Goal: Task Accomplishment & Management: Complete application form

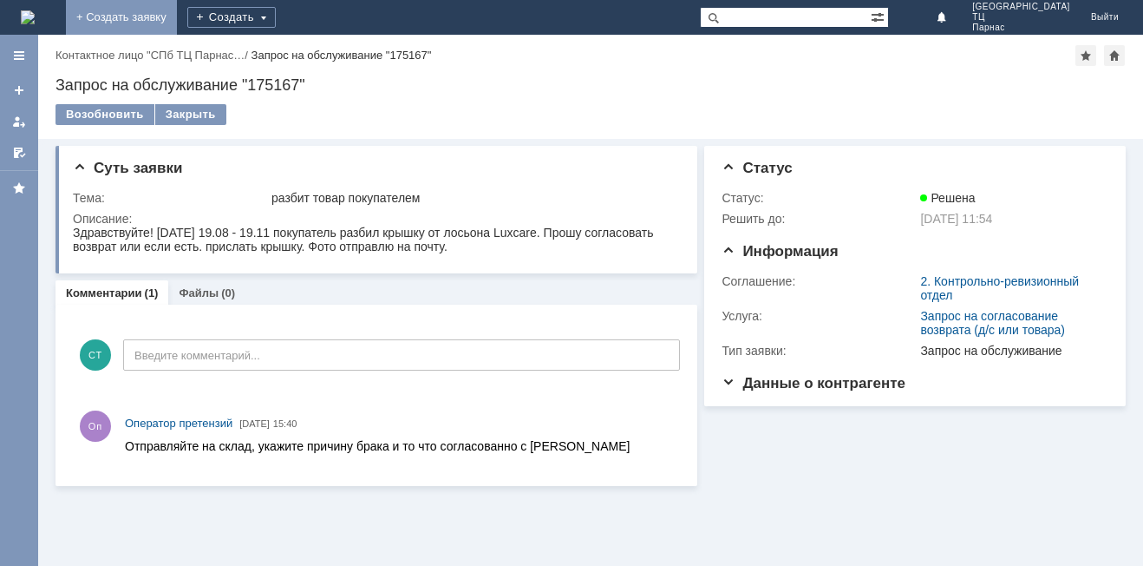
click at [177, 19] on link "+ Создать заявку" at bounding box center [121, 17] width 111 height 35
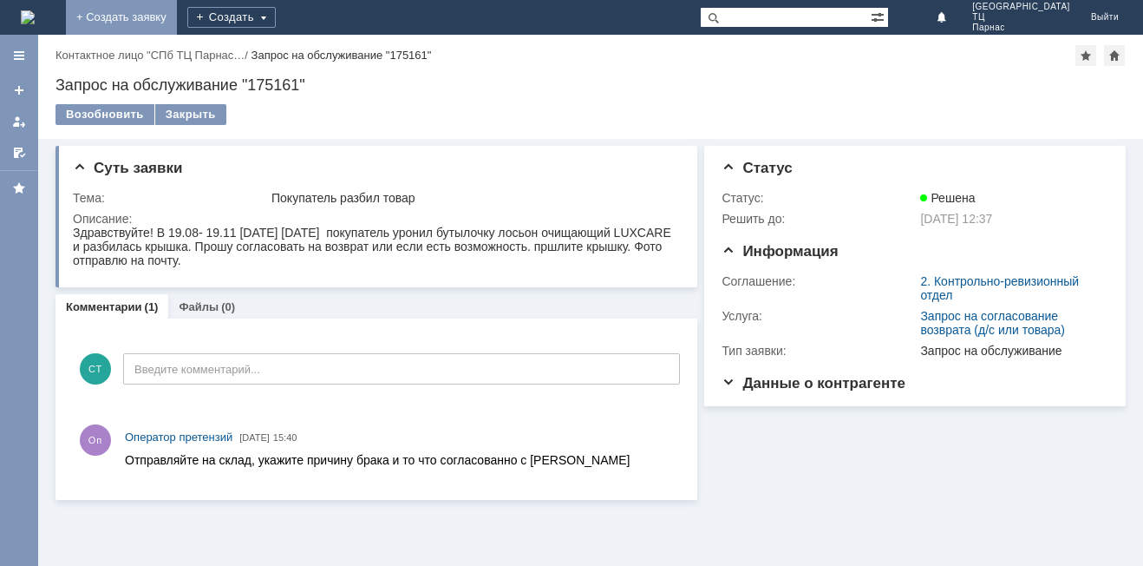
click at [177, 15] on link "+ Создать заявку" at bounding box center [121, 17] width 111 height 35
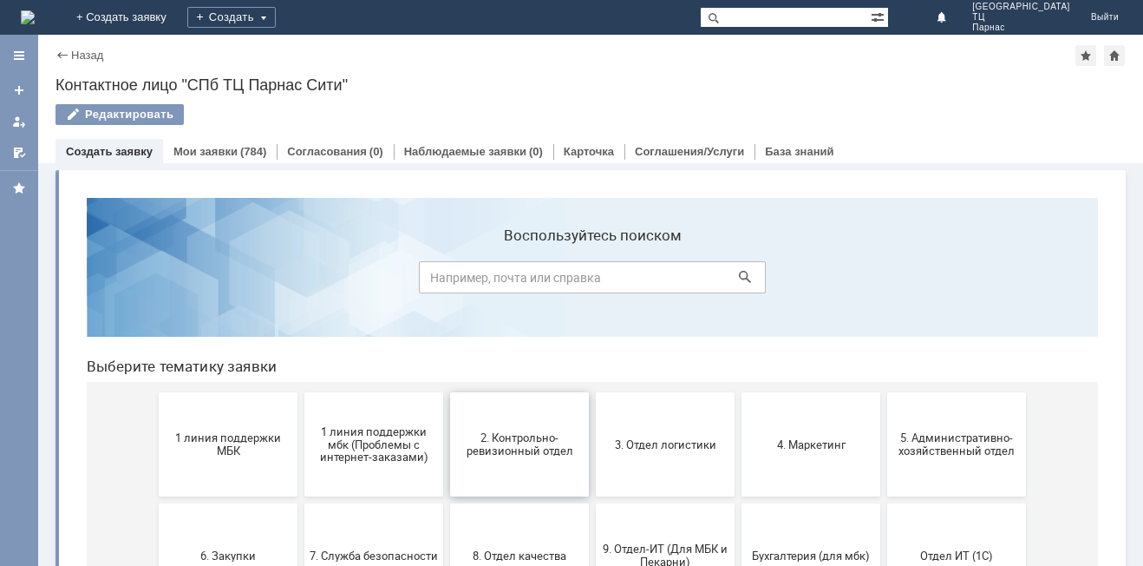
click at [481, 444] on span "2. Контрольно-ревизионный отдел" at bounding box center [519, 444] width 128 height 26
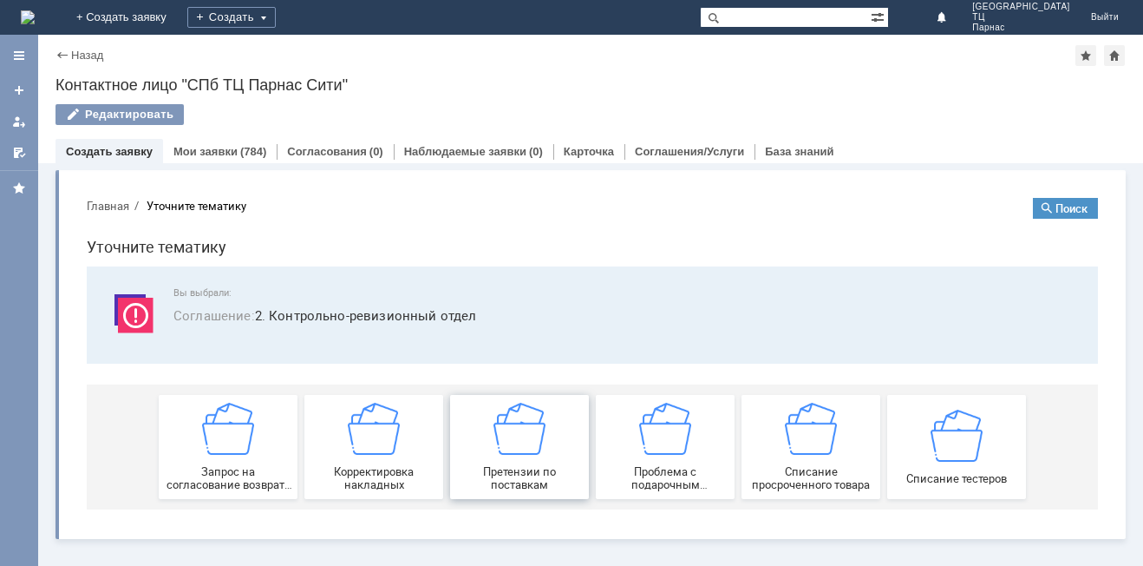
click at [533, 455] on img at bounding box center [520, 429] width 52 height 52
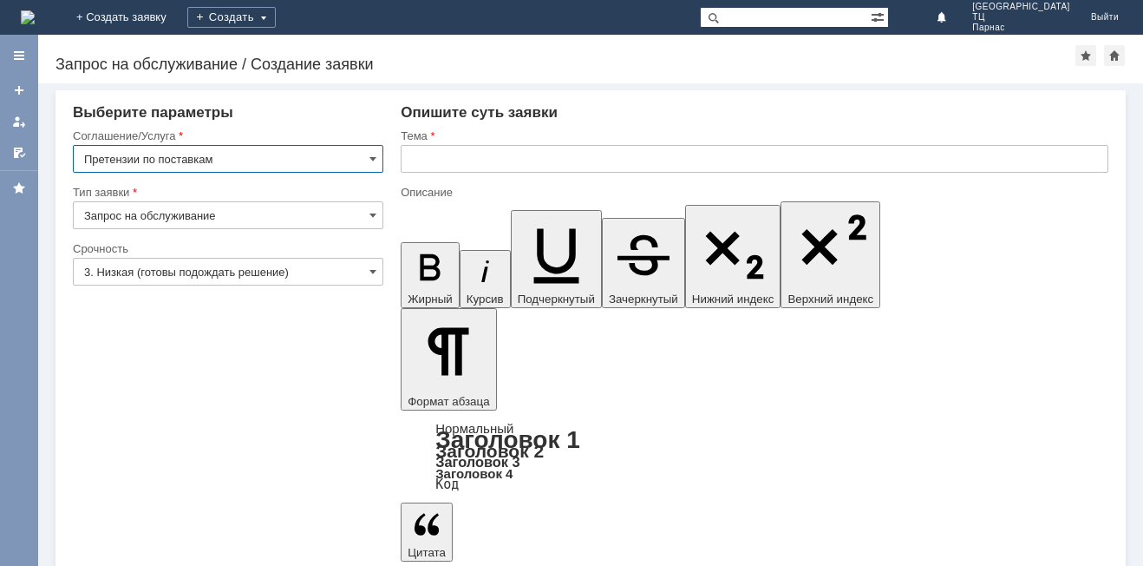
click at [443, 158] on input "text" at bounding box center [755, 159] width 708 height 28
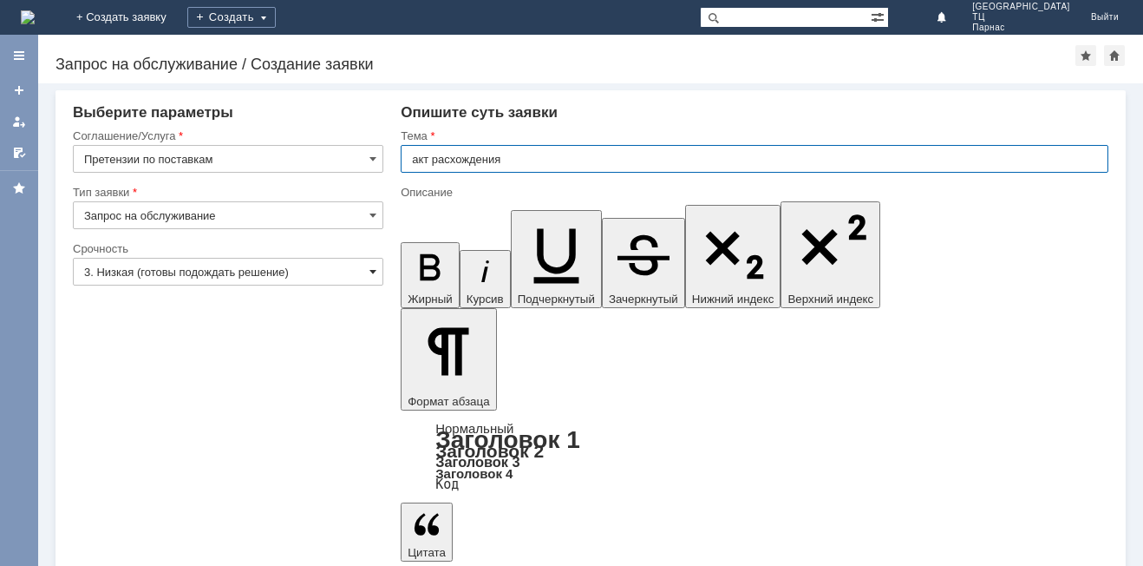
type input "акт расхождения"
click at [374, 274] on span at bounding box center [373, 272] width 7 height 14
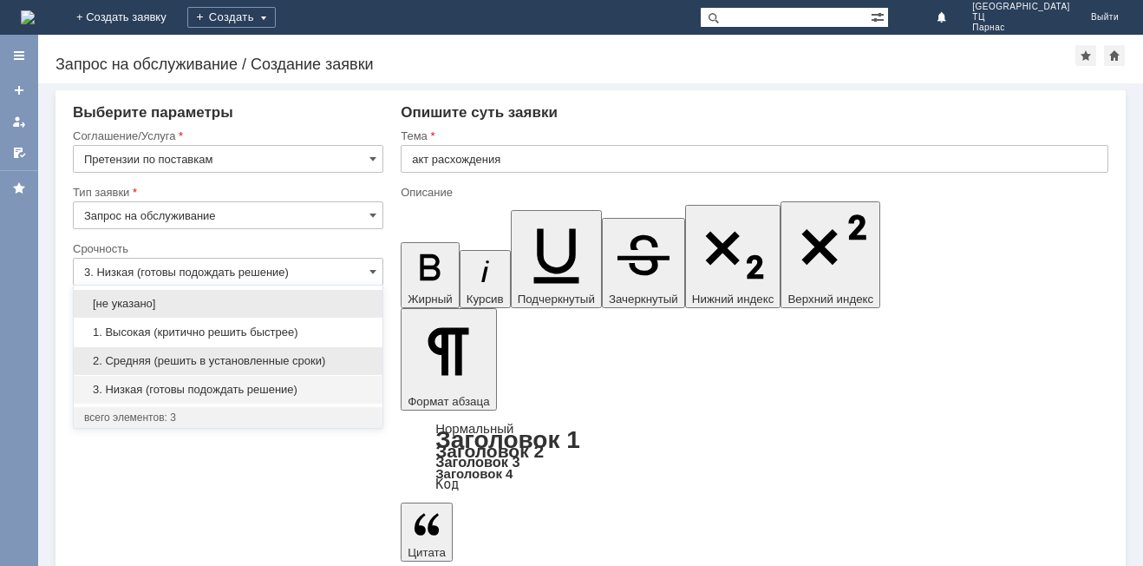
click at [306, 363] on span "2. Средняя (решить в установленные сроки)" at bounding box center [228, 361] width 288 height 14
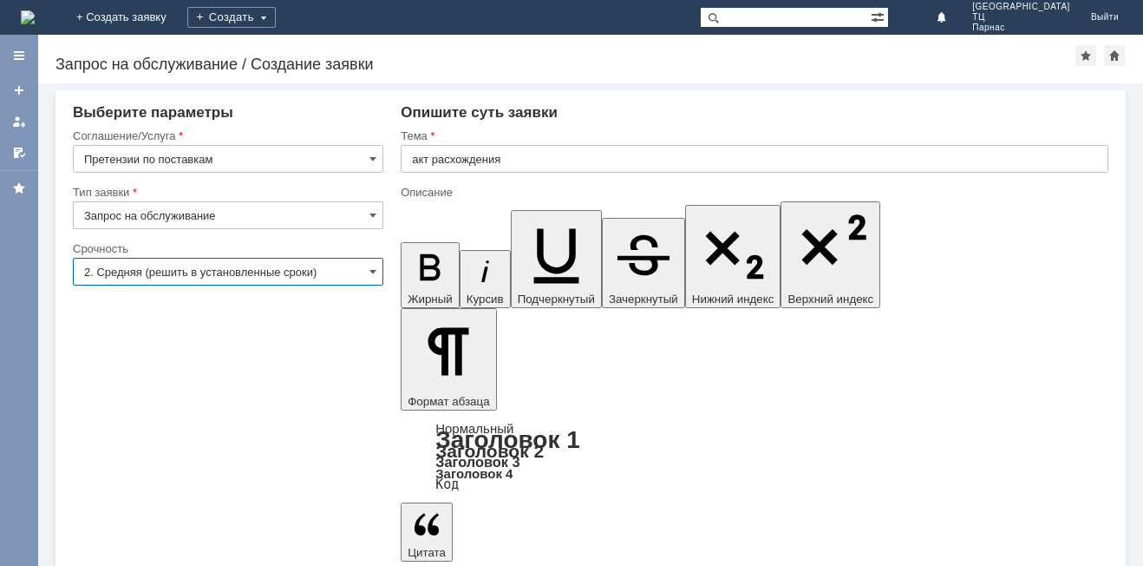
type input "2. Средняя (решить в установленные сроки)"
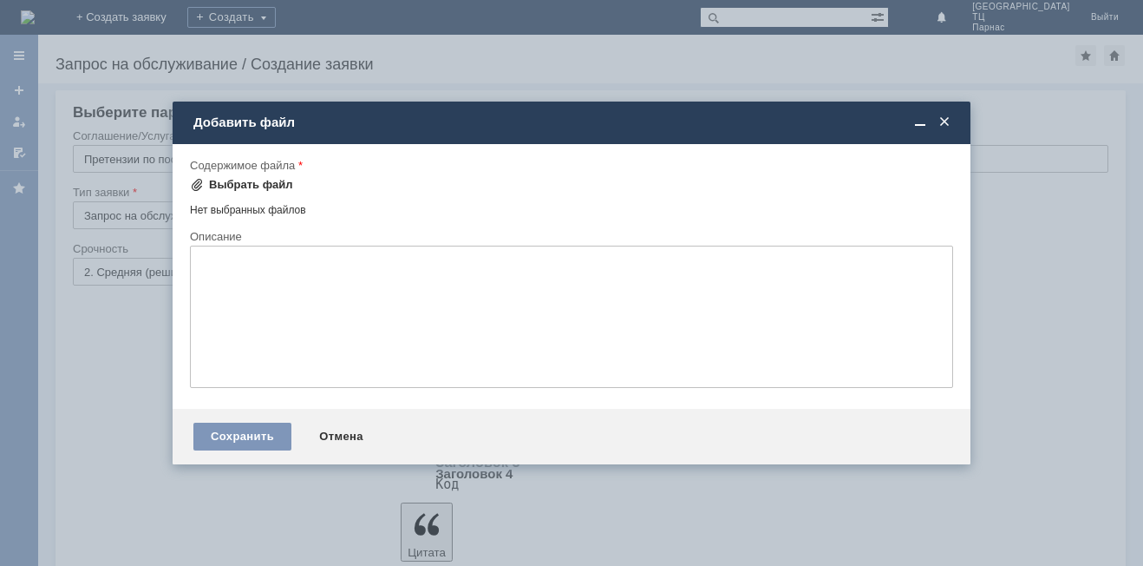
click at [253, 180] on div "Выбрать файл" at bounding box center [251, 185] width 84 height 14
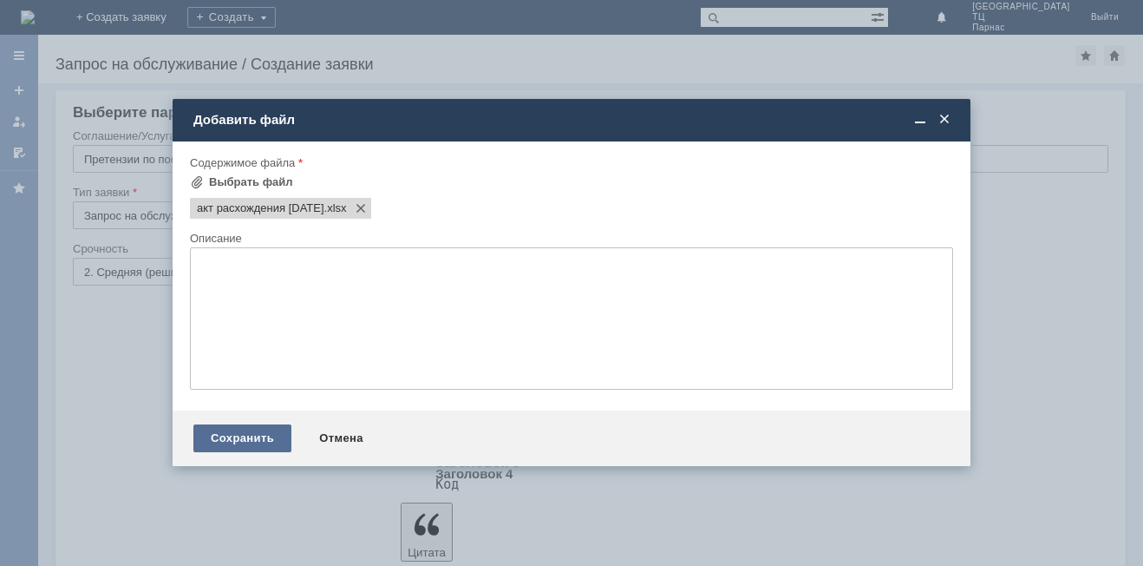
click at [251, 443] on div "Сохранить" at bounding box center [242, 438] width 98 height 28
